Goal: Register for event/course

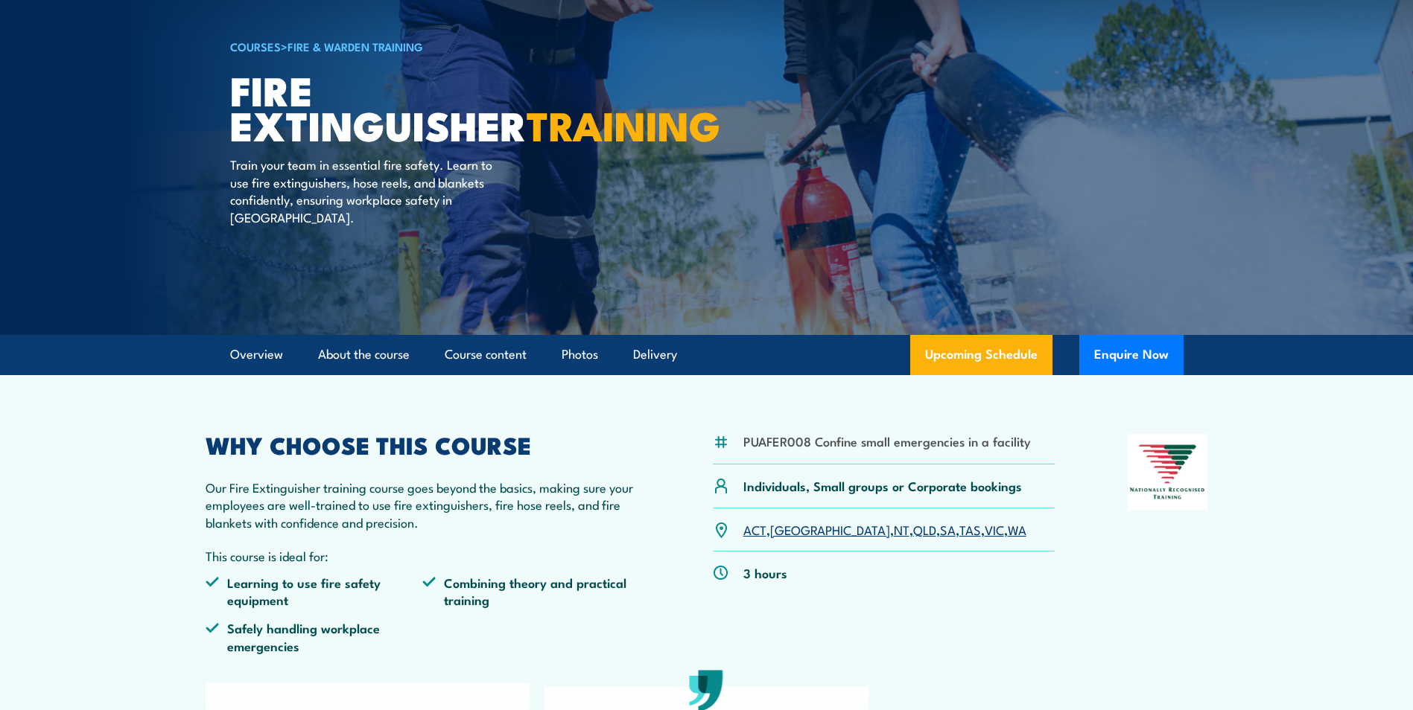
scroll to position [74, 0]
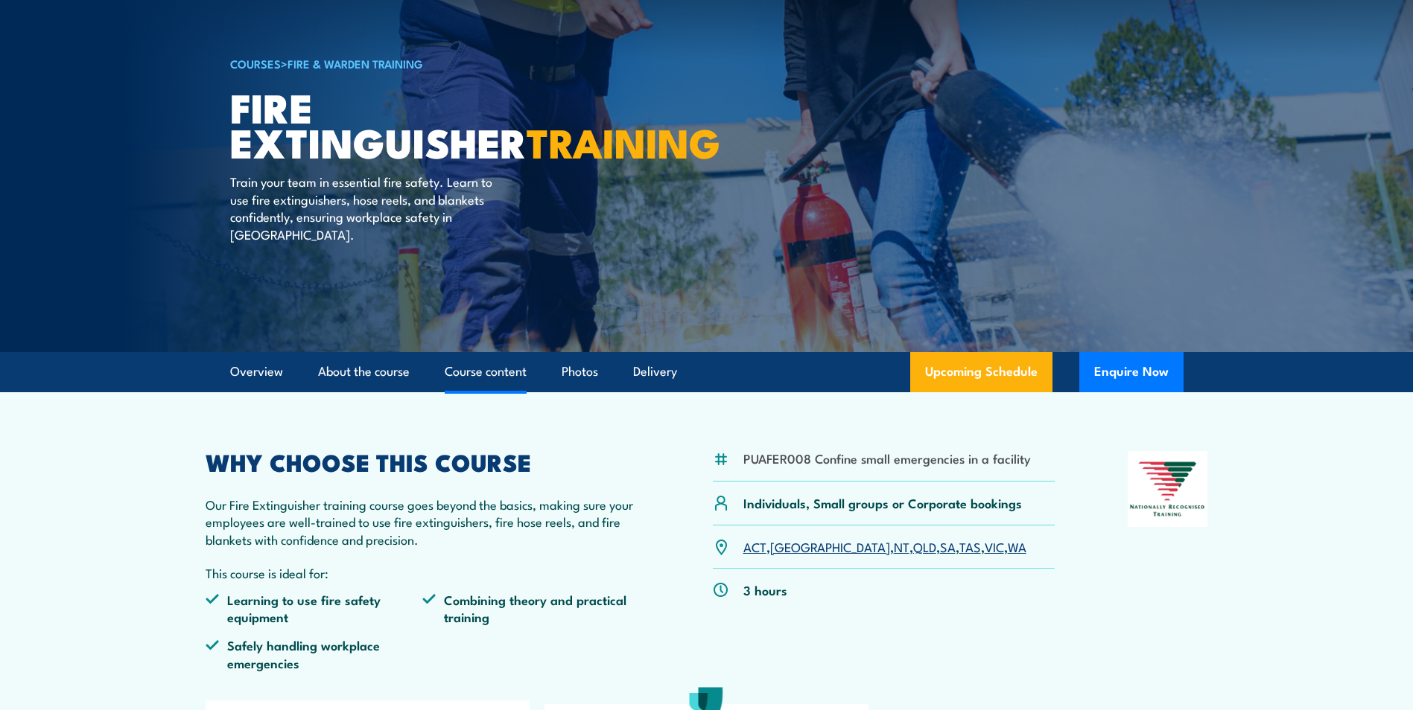
click at [485, 372] on link "Course content" at bounding box center [486, 371] width 82 height 39
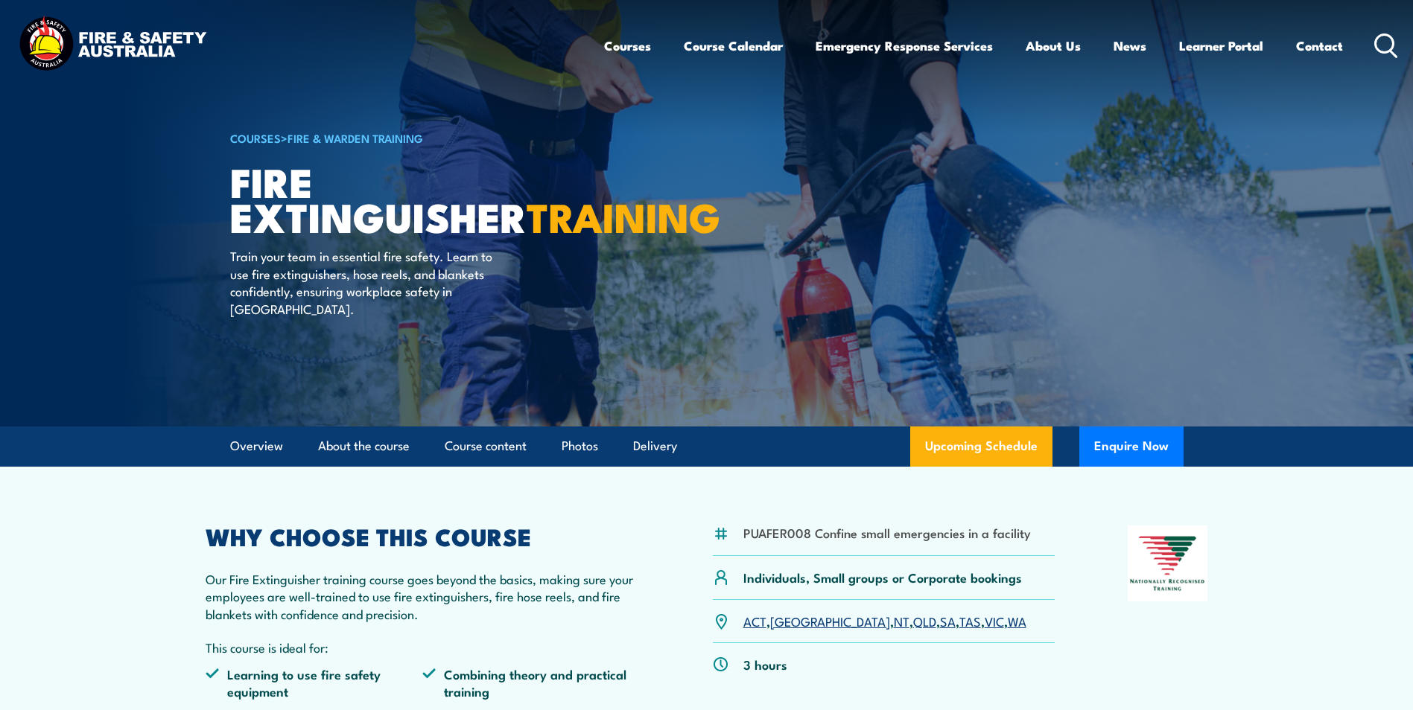
click at [363, 133] on link "Fire & Warden Training" at bounding box center [355, 138] width 136 height 16
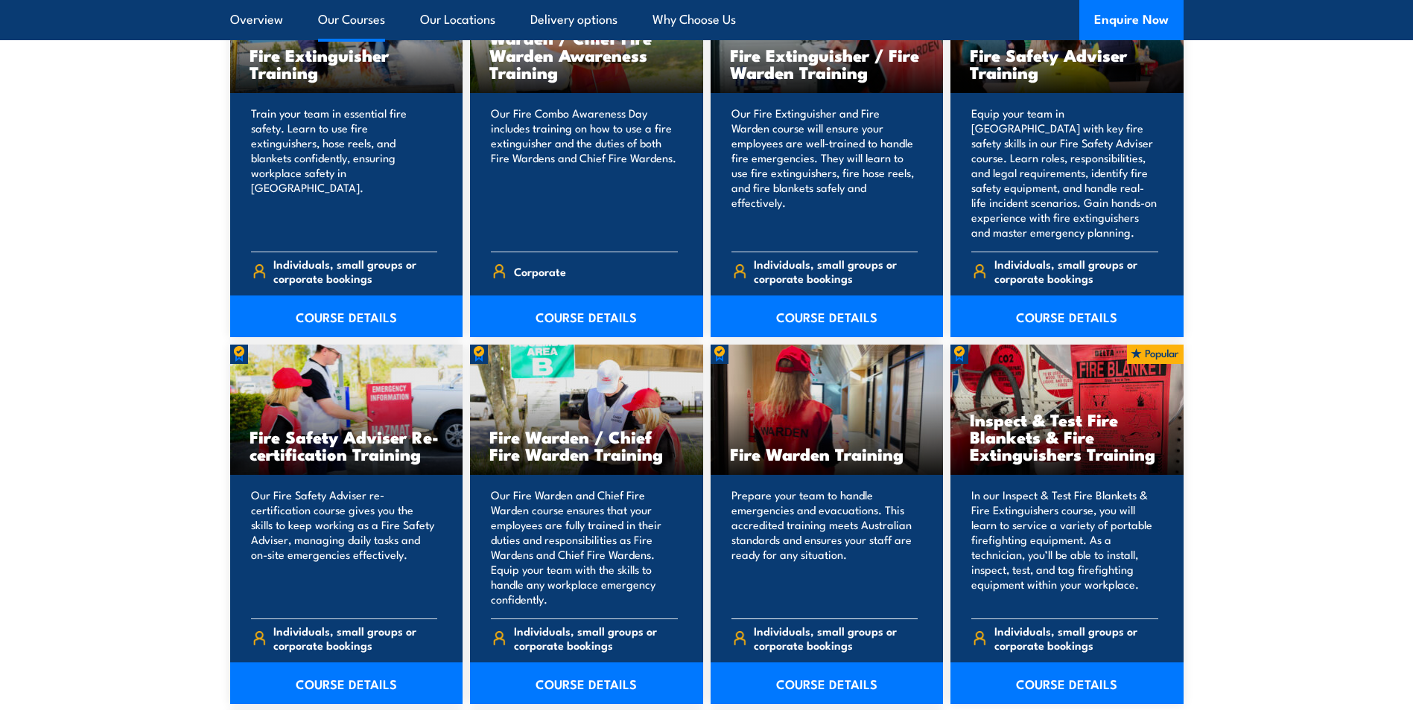
scroll to position [1787, 0]
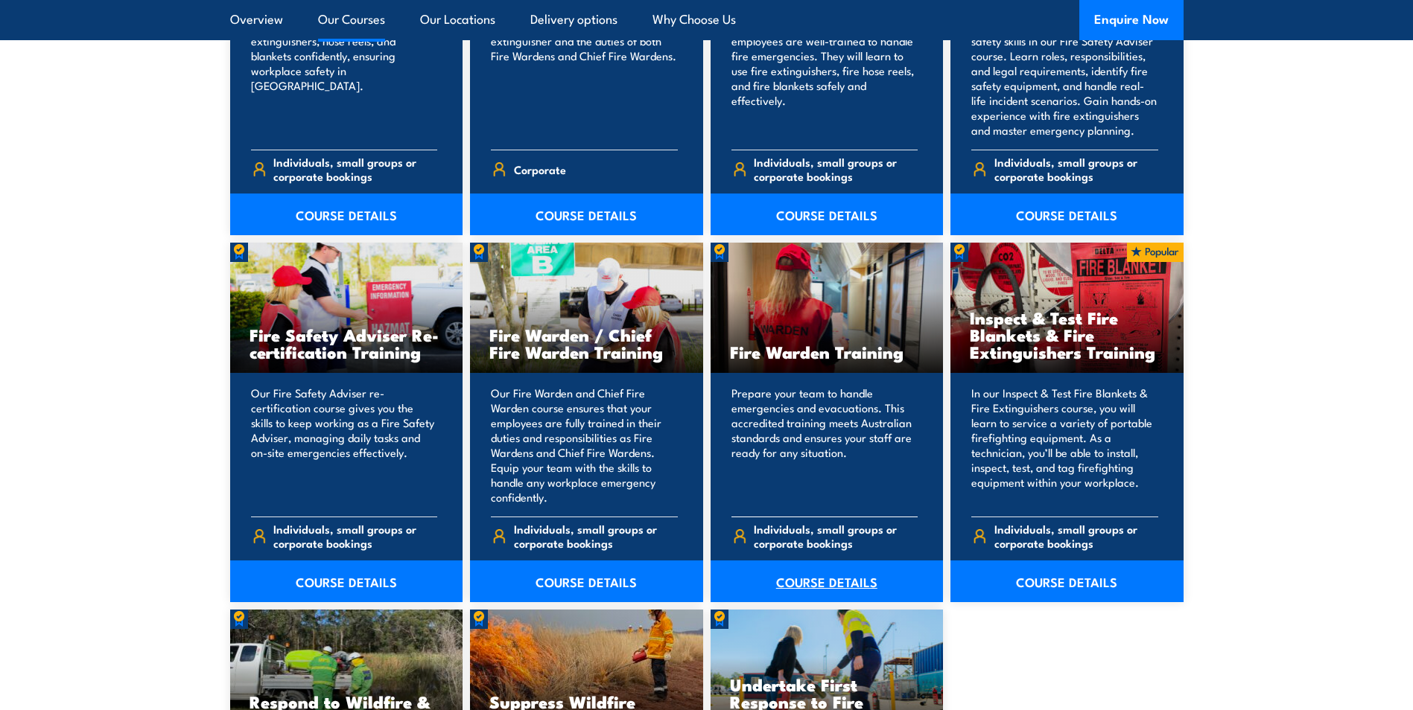
click at [815, 576] on link "COURSE DETAILS" at bounding box center [826, 582] width 233 height 42
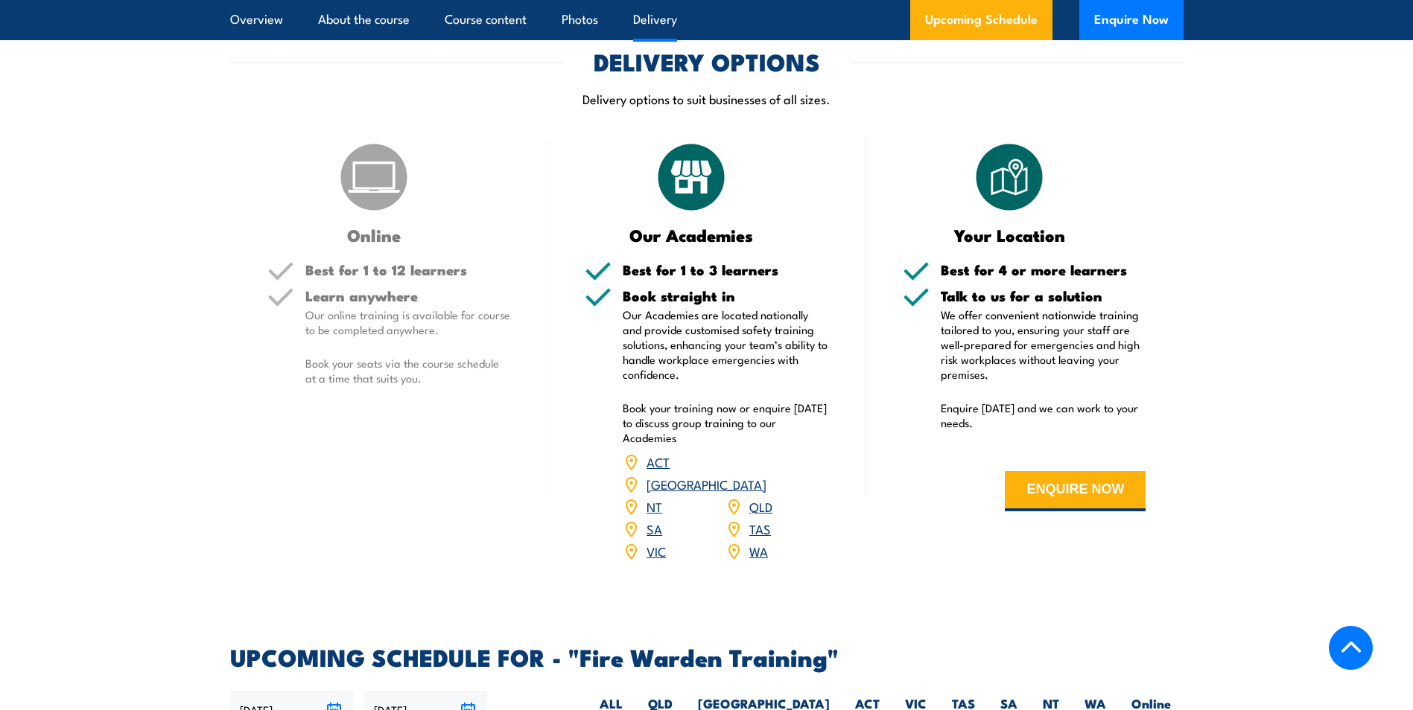
scroll to position [2159, 0]
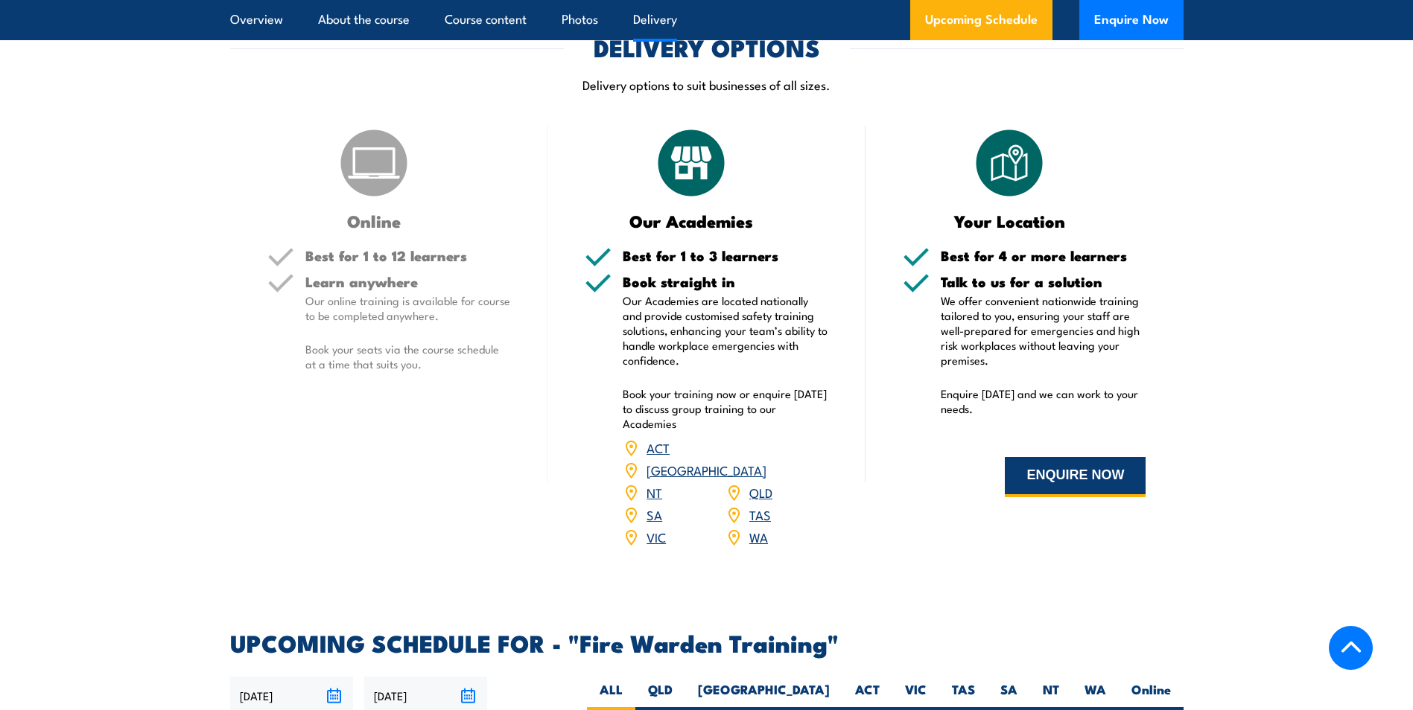
click at [1085, 468] on button "ENQUIRE NOW" at bounding box center [1074, 477] width 141 height 40
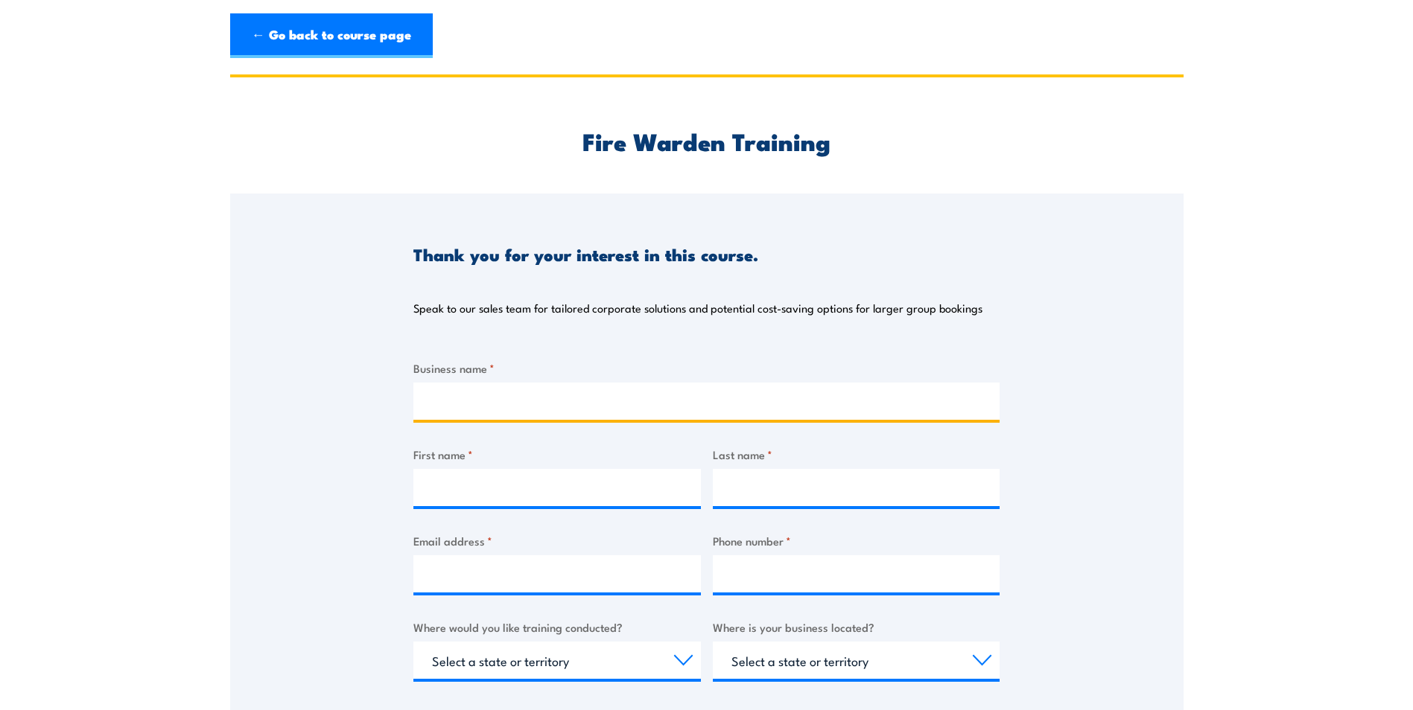
click at [507, 406] on input "Business name *" at bounding box center [706, 401] width 586 height 37
type input "PolyPipe"
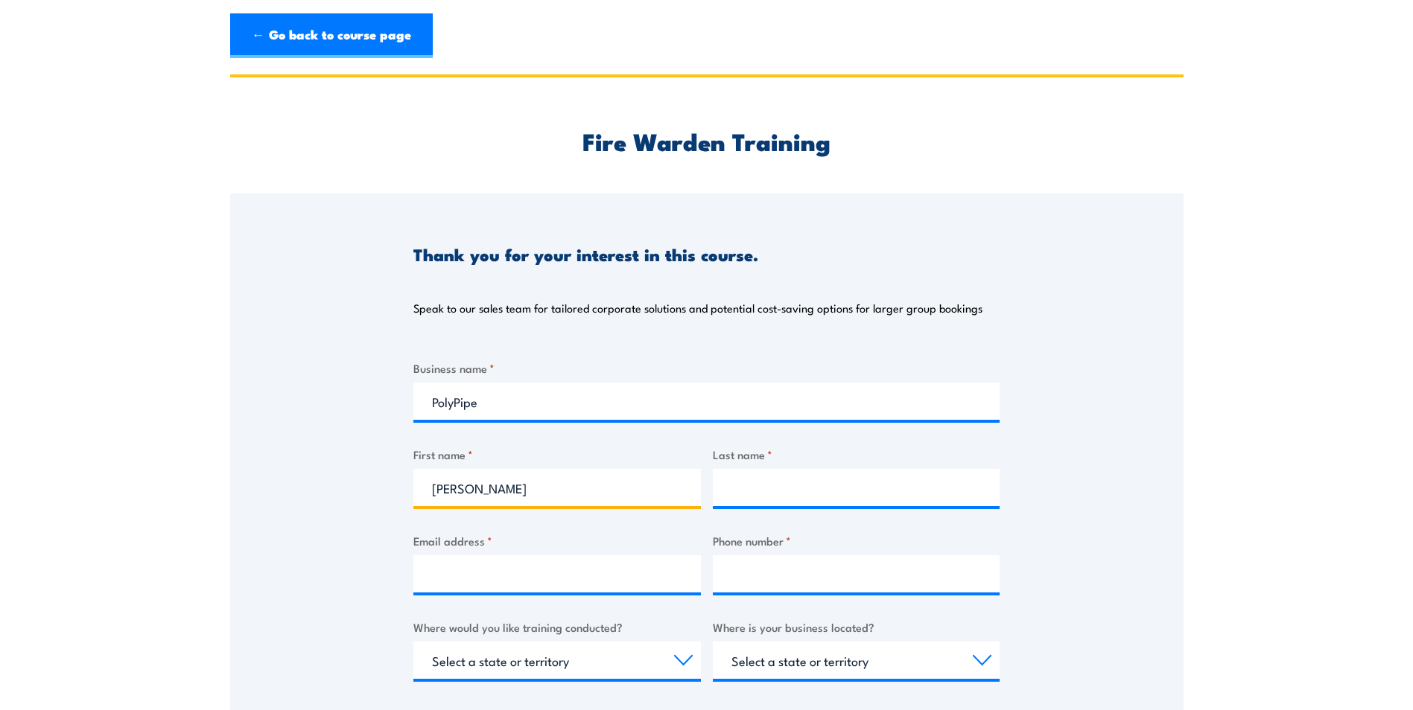
type input "Allison"
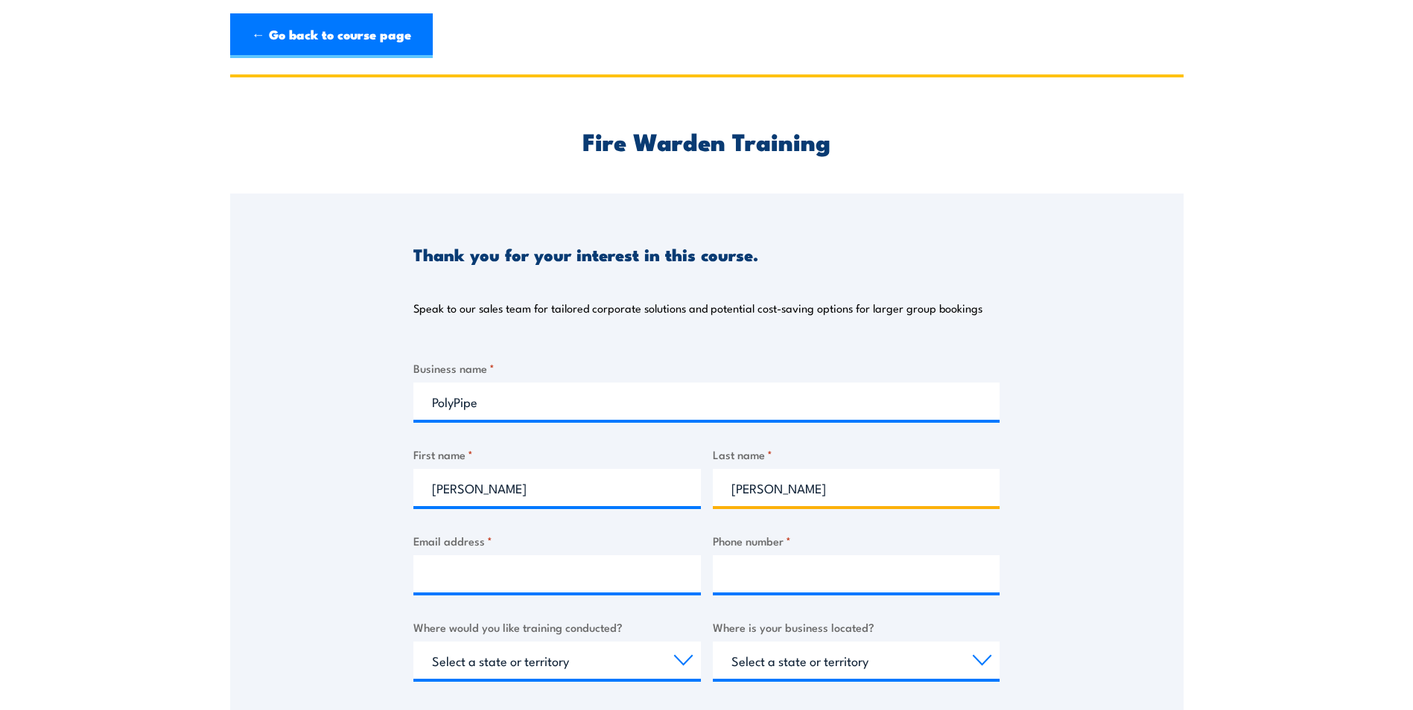
type input "Milton"
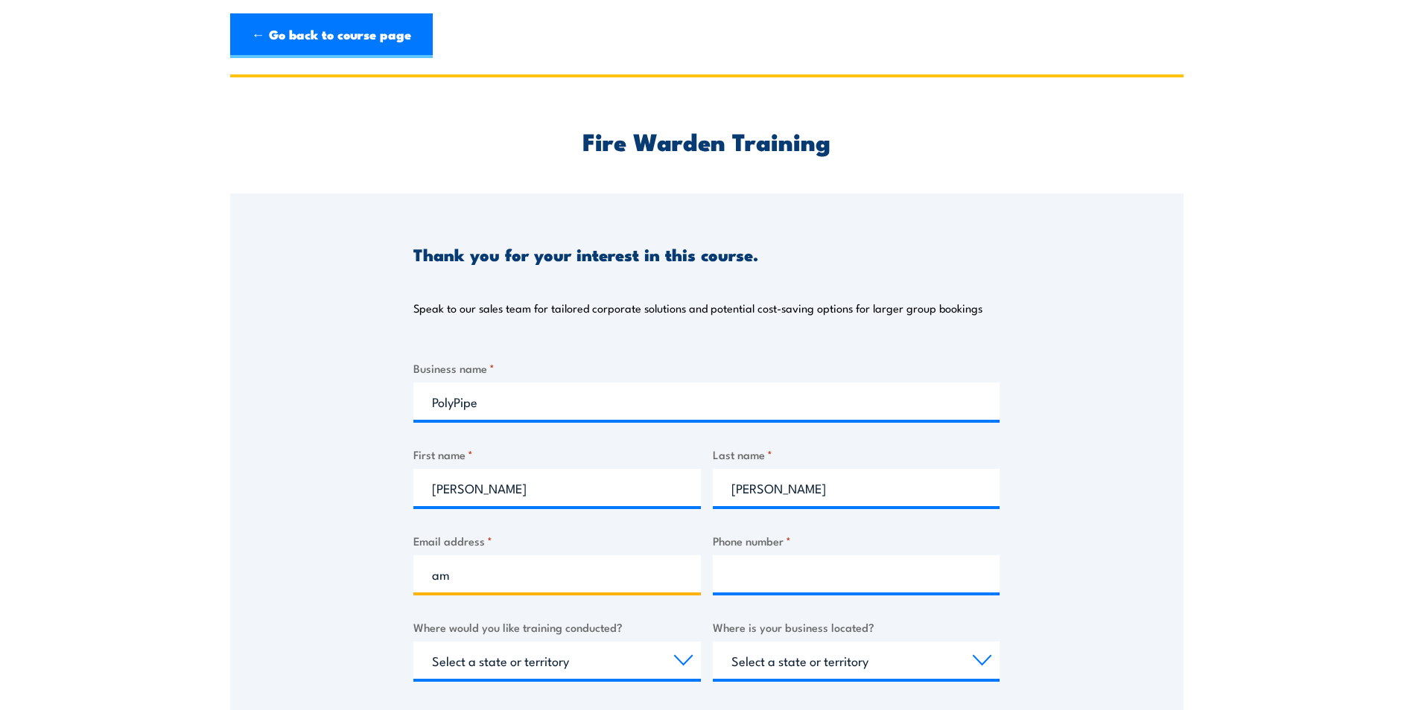
type input "am@polyp.com.au"
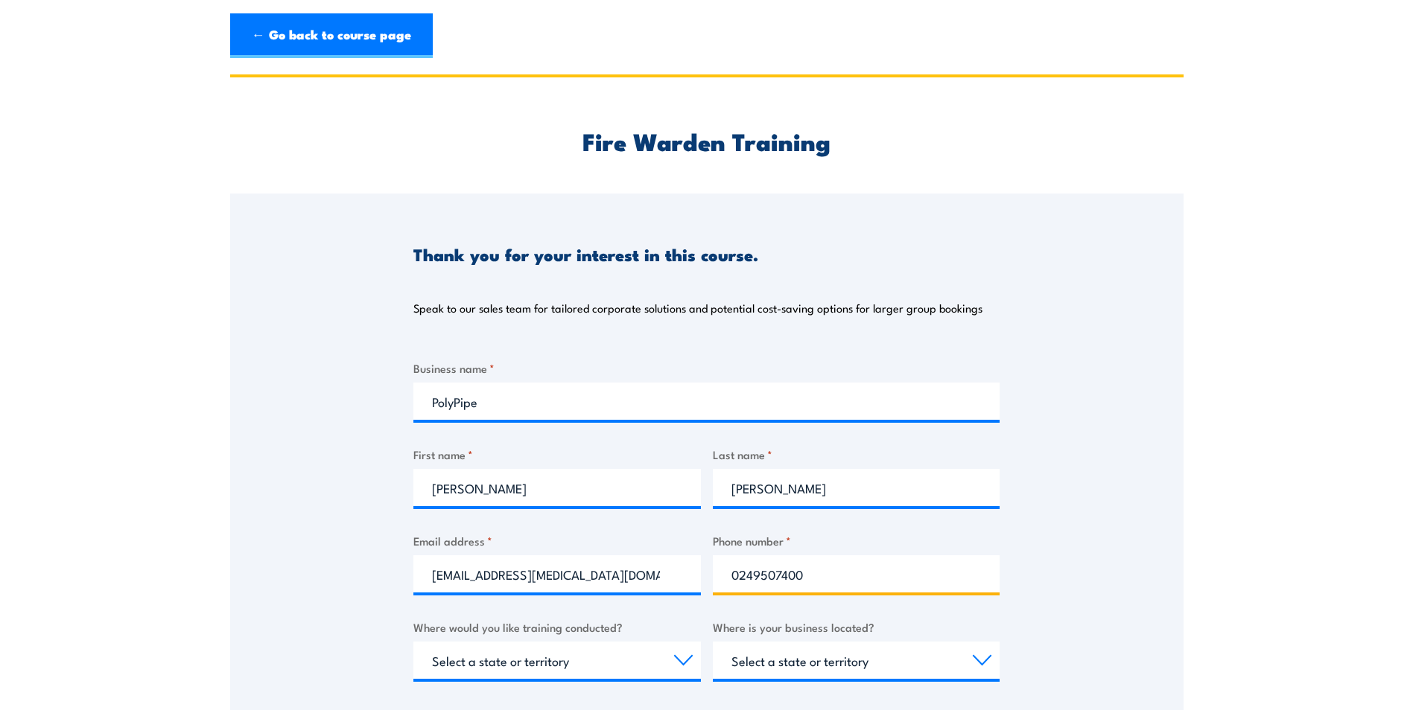
type input "0249507400"
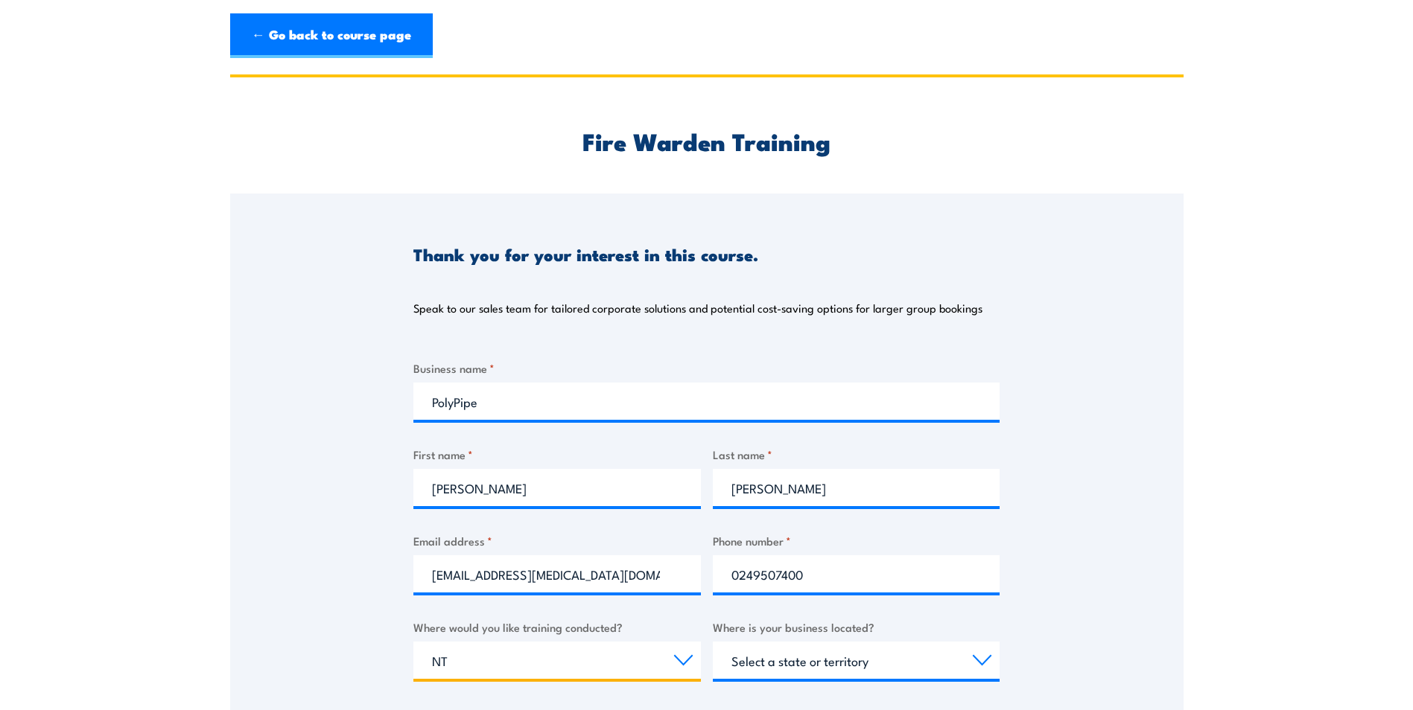
select select "TAS"
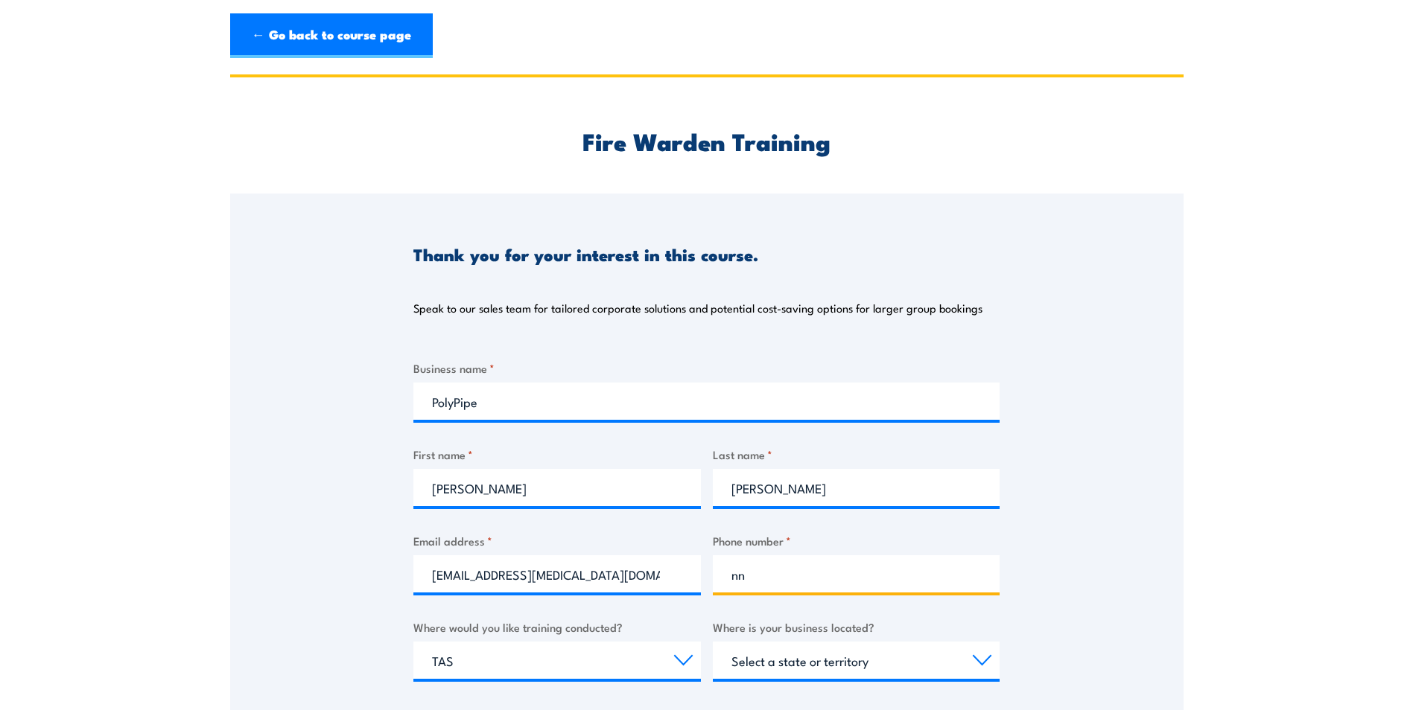
type input "n"
type input "0249507400"
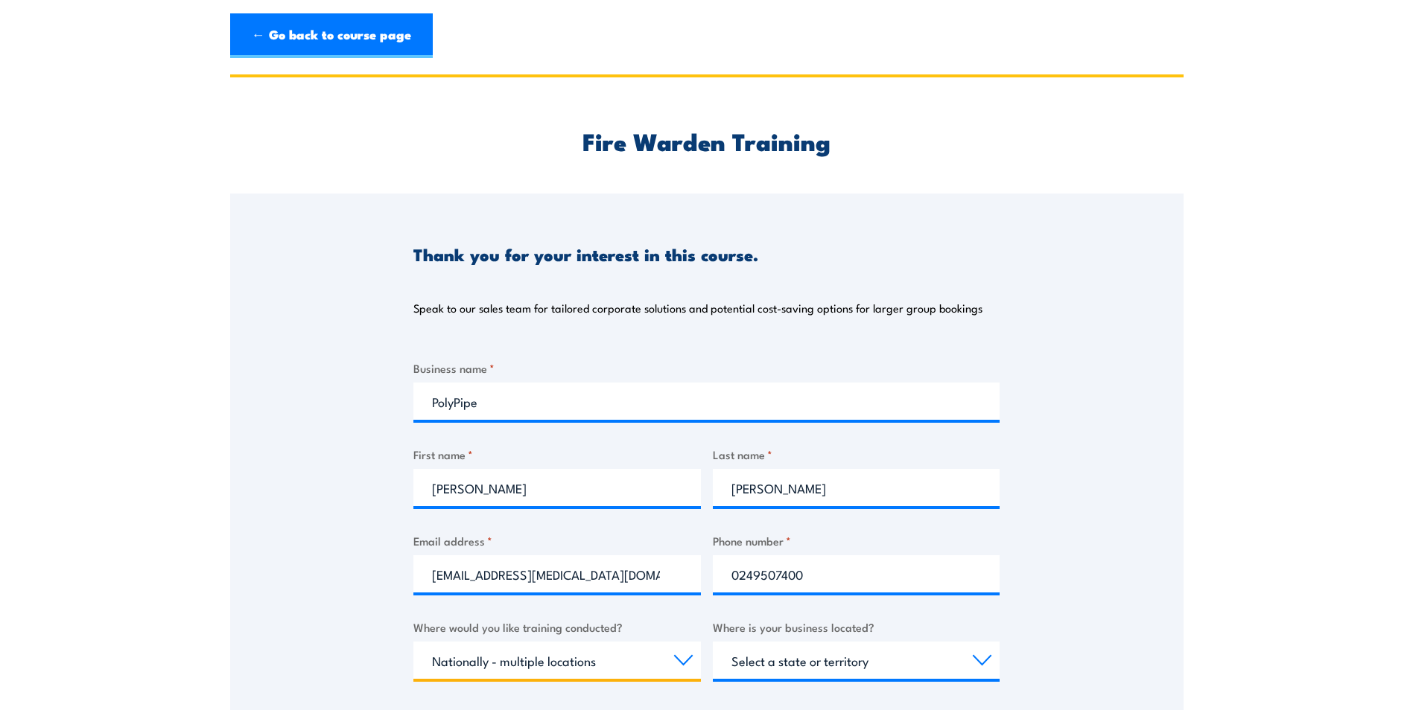
select select "[GEOGRAPHIC_DATA]"
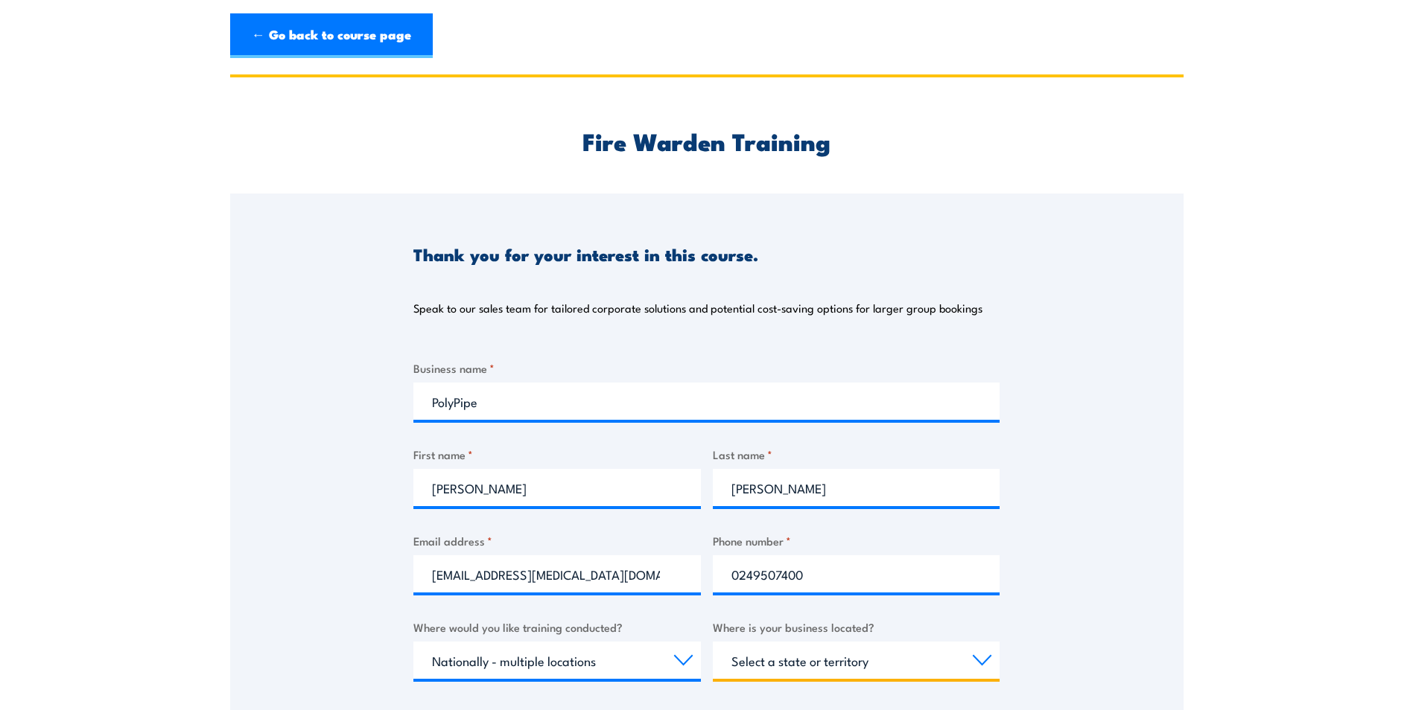
select select "[GEOGRAPHIC_DATA]"
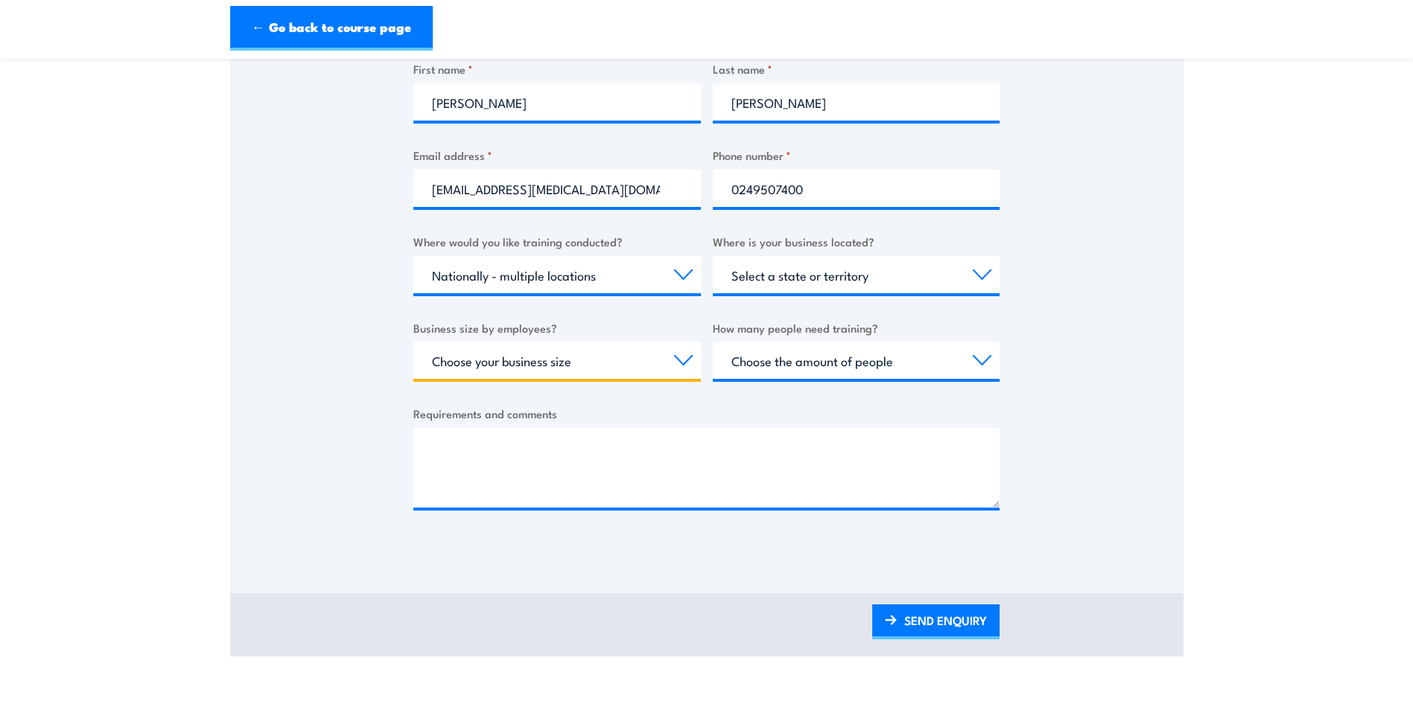
scroll to position [391, 0]
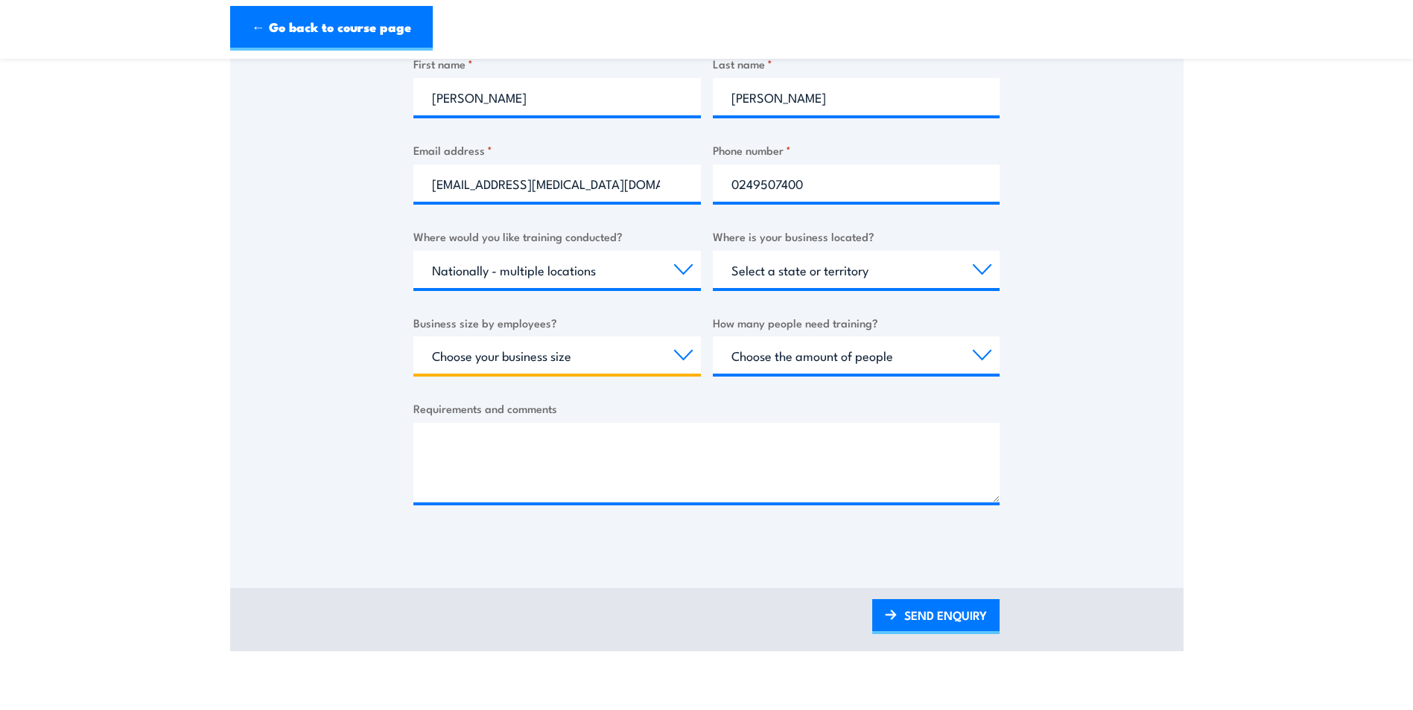
click at [525, 349] on select "Choose your business size 1 to 19 20 to 199 200+" at bounding box center [556, 355] width 287 height 37
select select "20 to 199"
click at [413, 337] on select "Choose your business size 1 to 19 20 to 199 200+" at bounding box center [556, 355] width 287 height 37
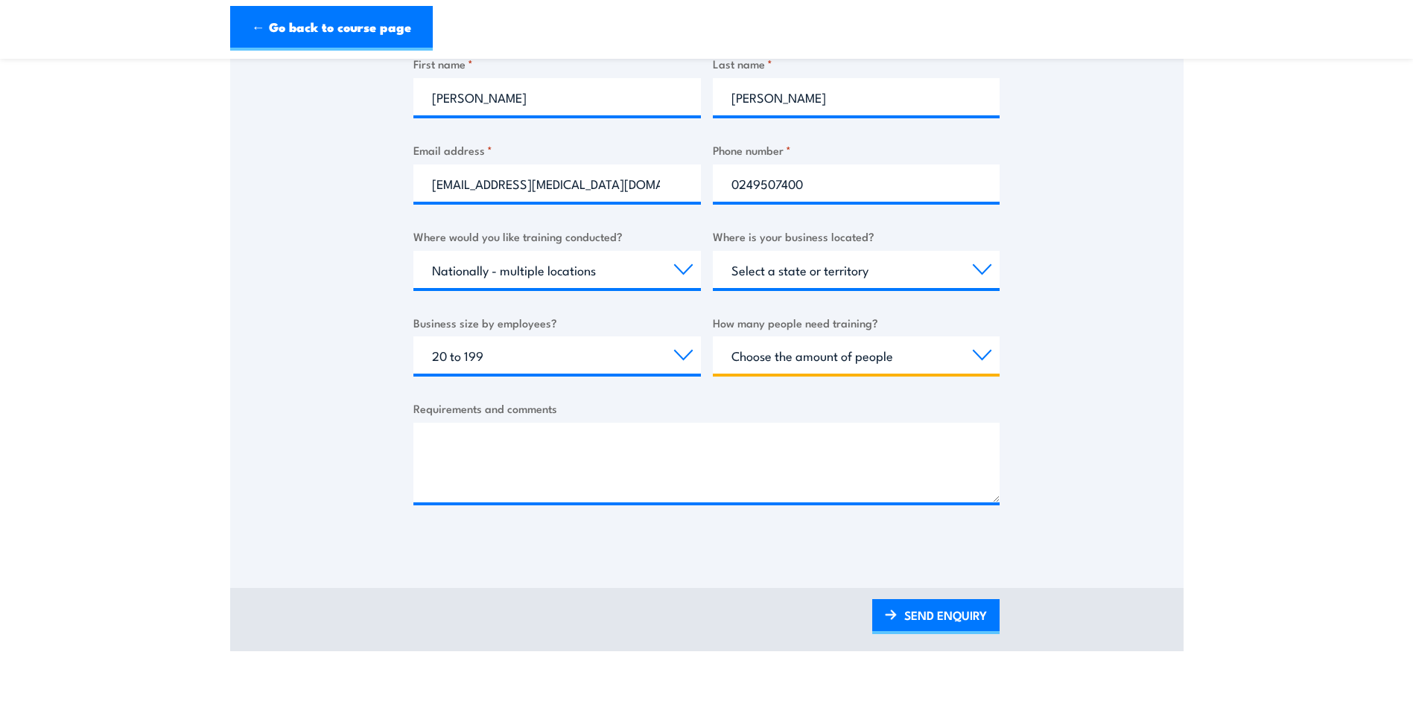
click at [787, 346] on select "Choose the amount of people 1 to 4 5 to 19 20+" at bounding box center [856, 355] width 287 height 37
select select "5 to 19"
click at [713, 337] on select "Choose the amount of people 1 to 4 5 to 19 20+" at bounding box center [856, 355] width 287 height 37
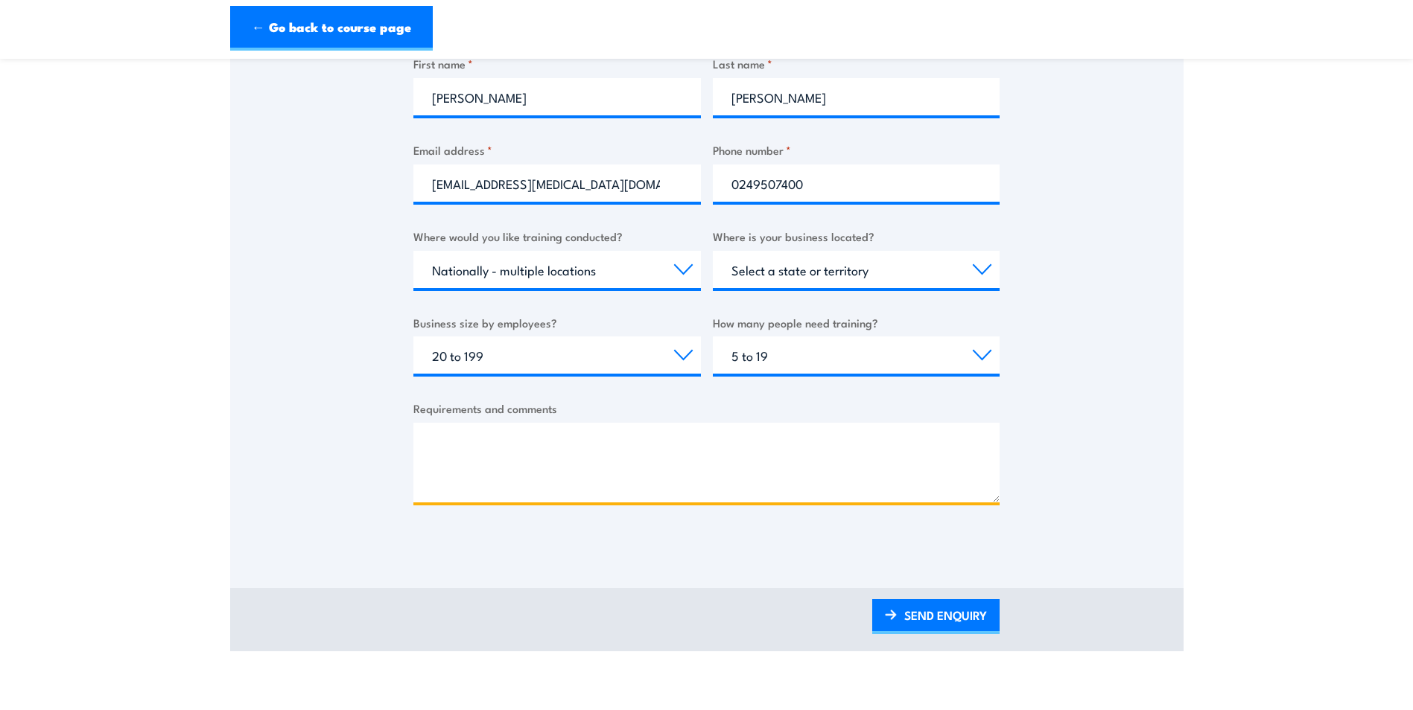
click at [602, 442] on textarea "Requirements and comments" at bounding box center [706, 463] width 586 height 80
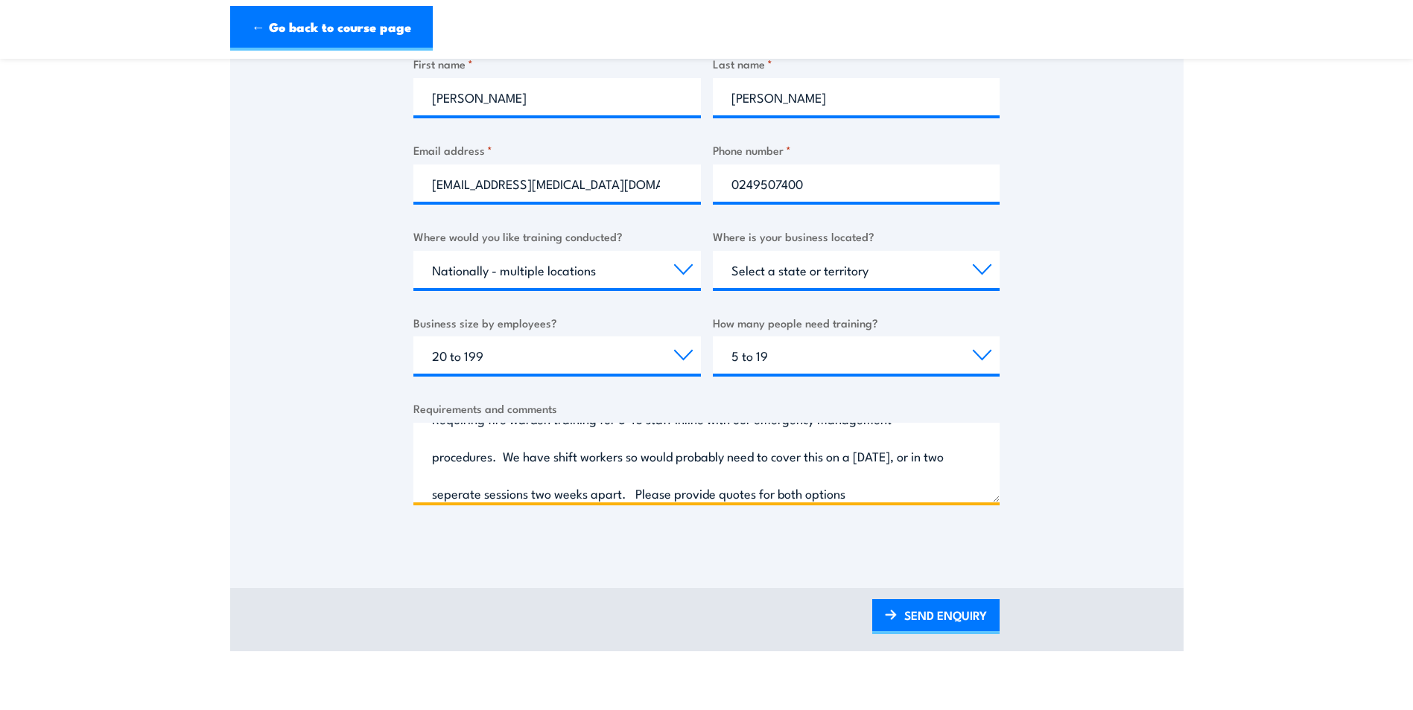
scroll to position [98, 0]
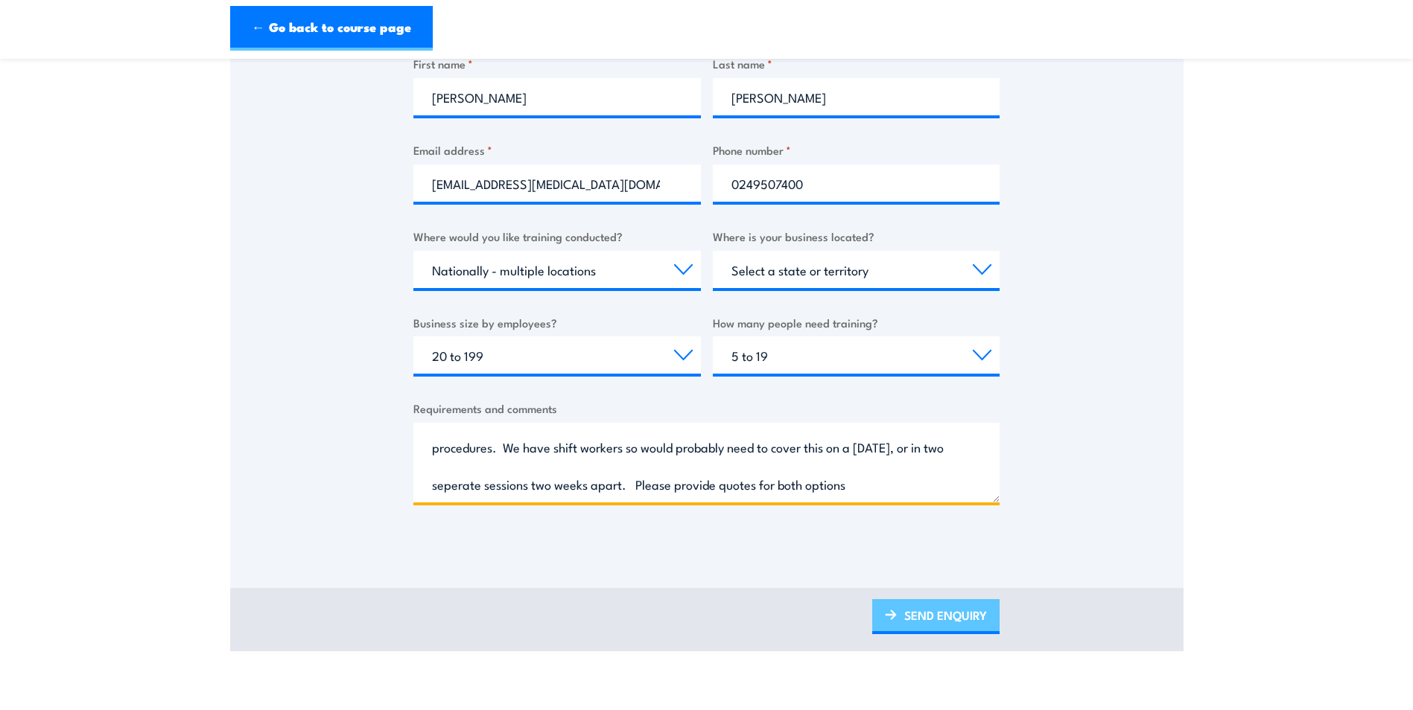
type textarea "Hi Requiring fire warden training for 8-10 staff inline with our emergency mana…"
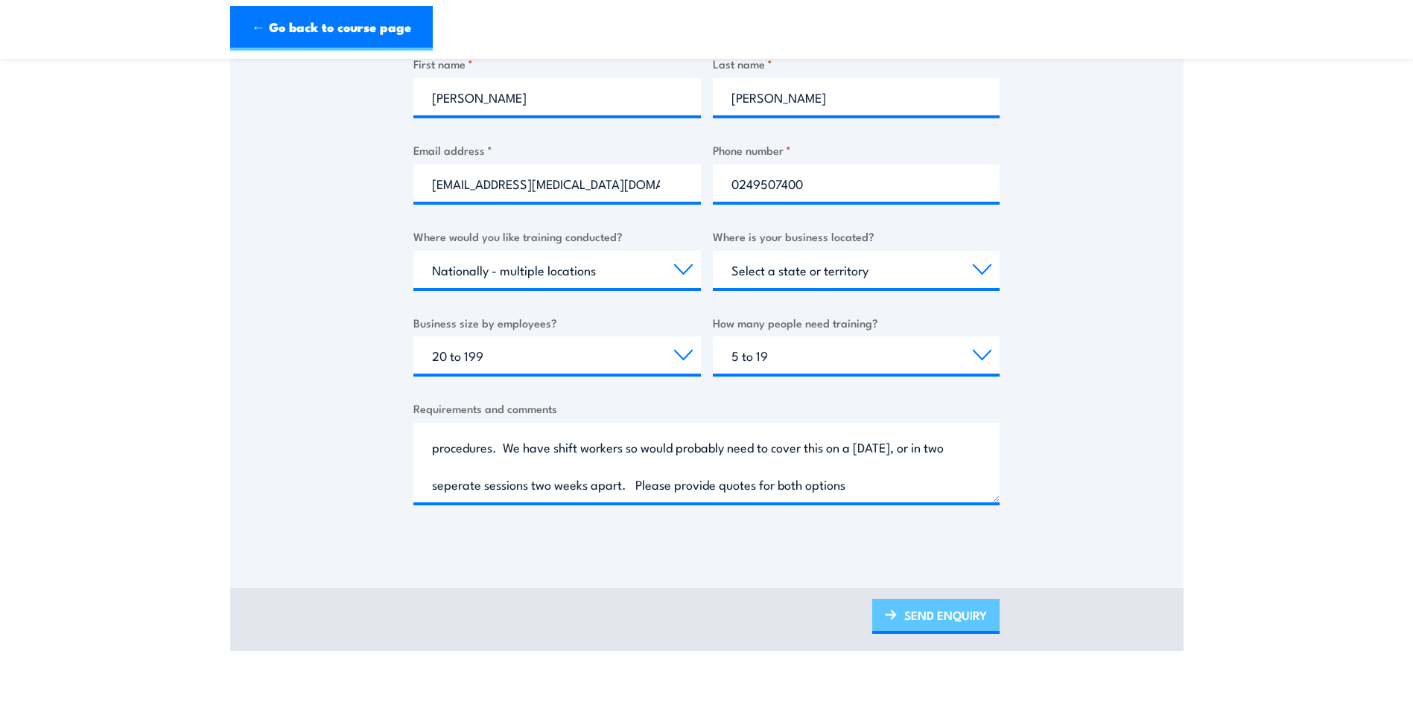
click at [926, 601] on link "SEND ENQUIRY" at bounding box center [935, 616] width 127 height 35
click at [965, 617] on link "SEND ENQUIRY" at bounding box center [935, 616] width 127 height 35
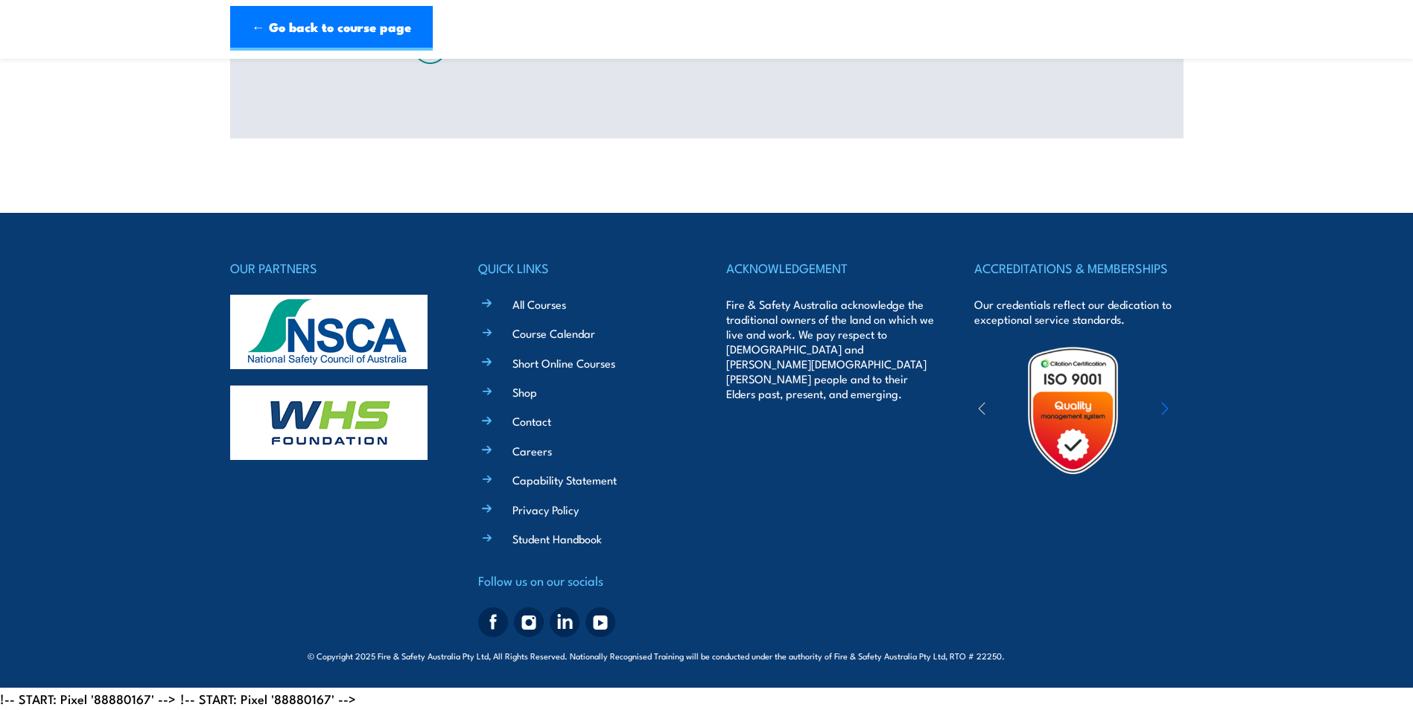
scroll to position [0, 0]
